Goal: Browse casually

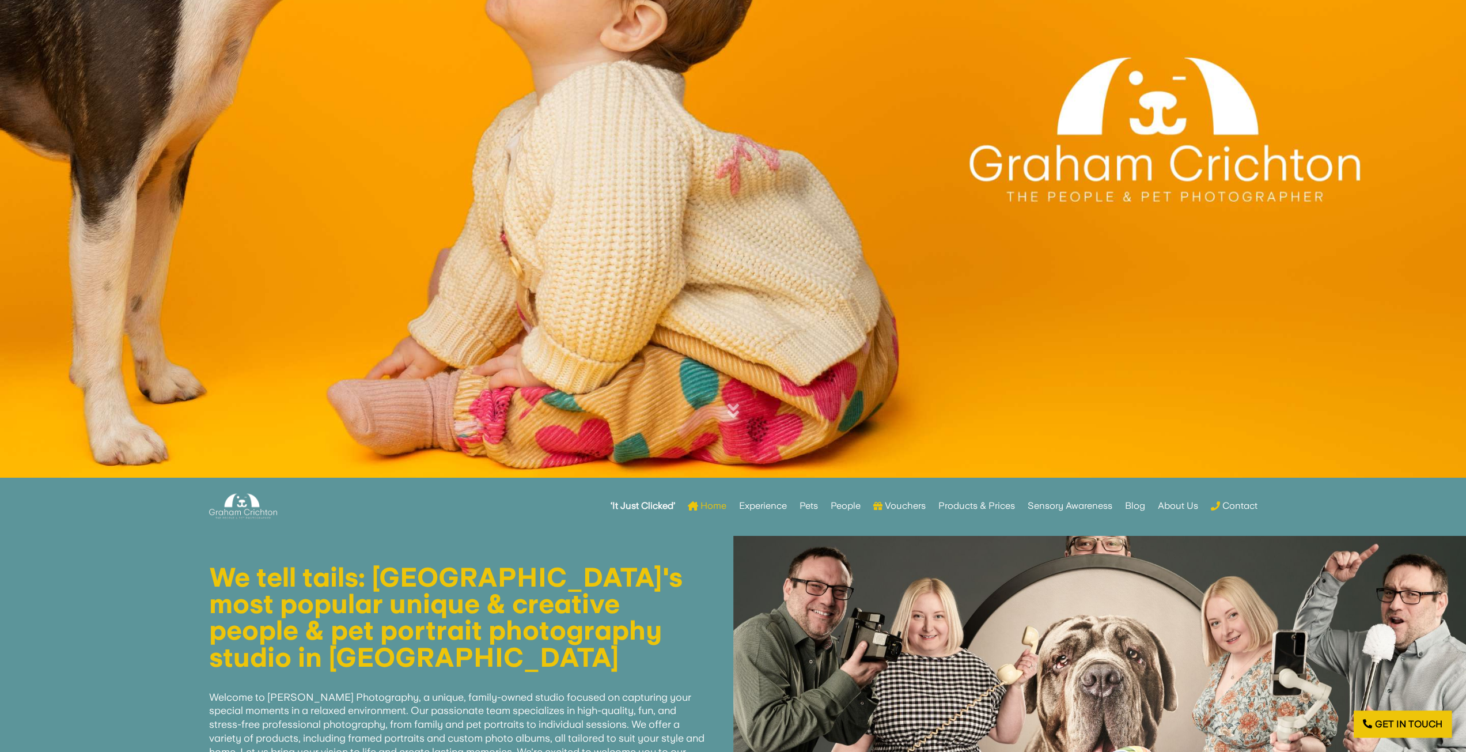
scroll to position [230, 0]
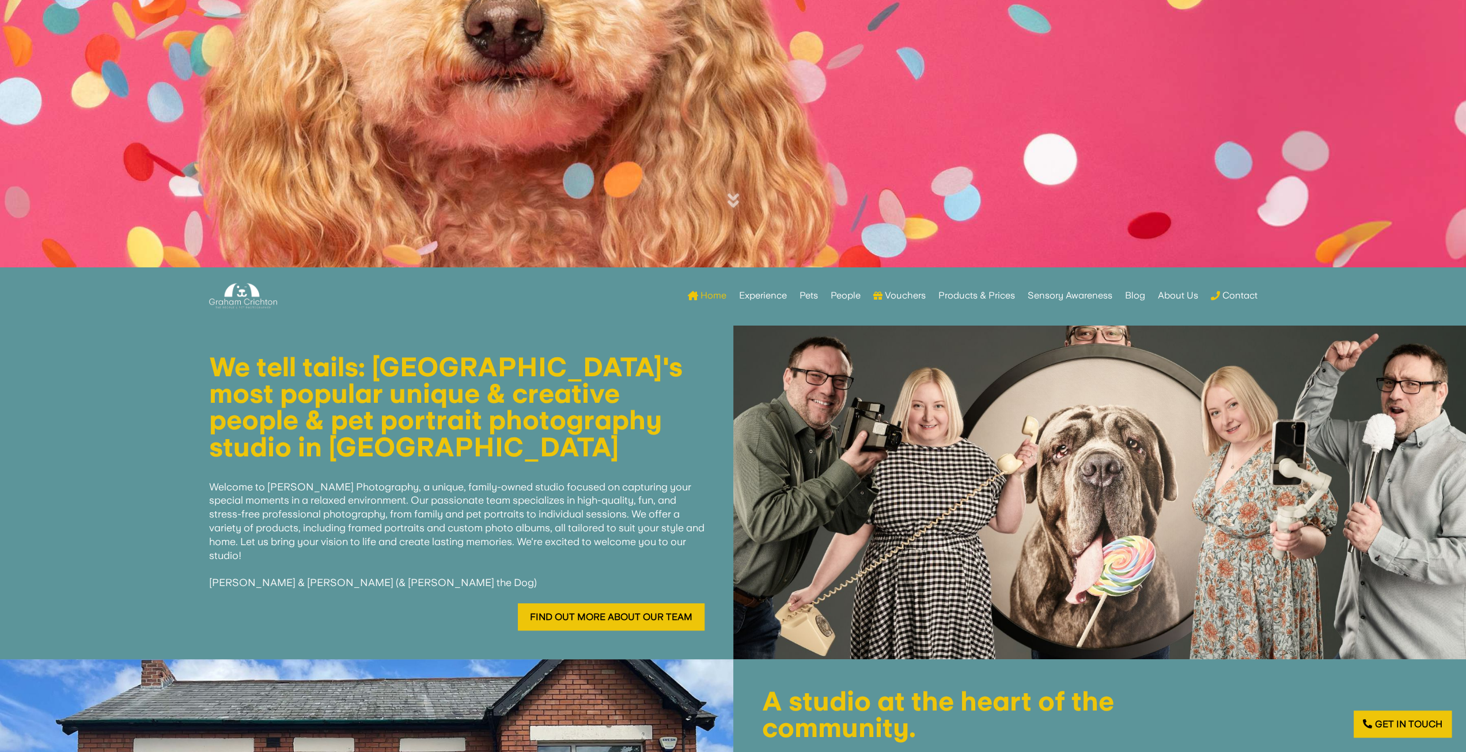
scroll to position [634, 0]
